Goal: Navigation & Orientation: Find specific page/section

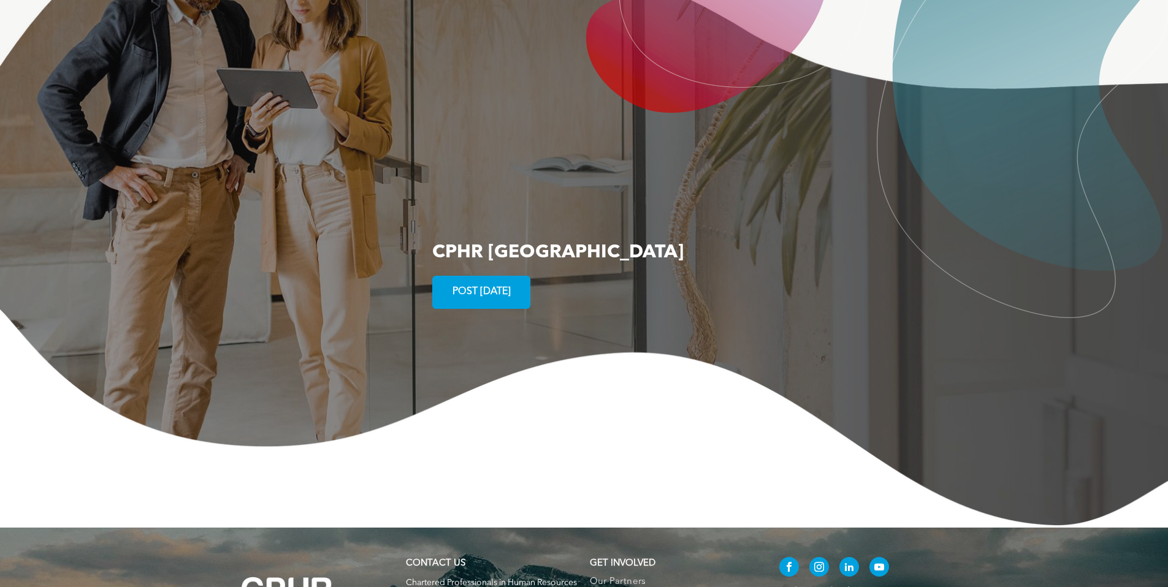
scroll to position [2340, 0]
